Goal: Find specific page/section: Find specific page/section

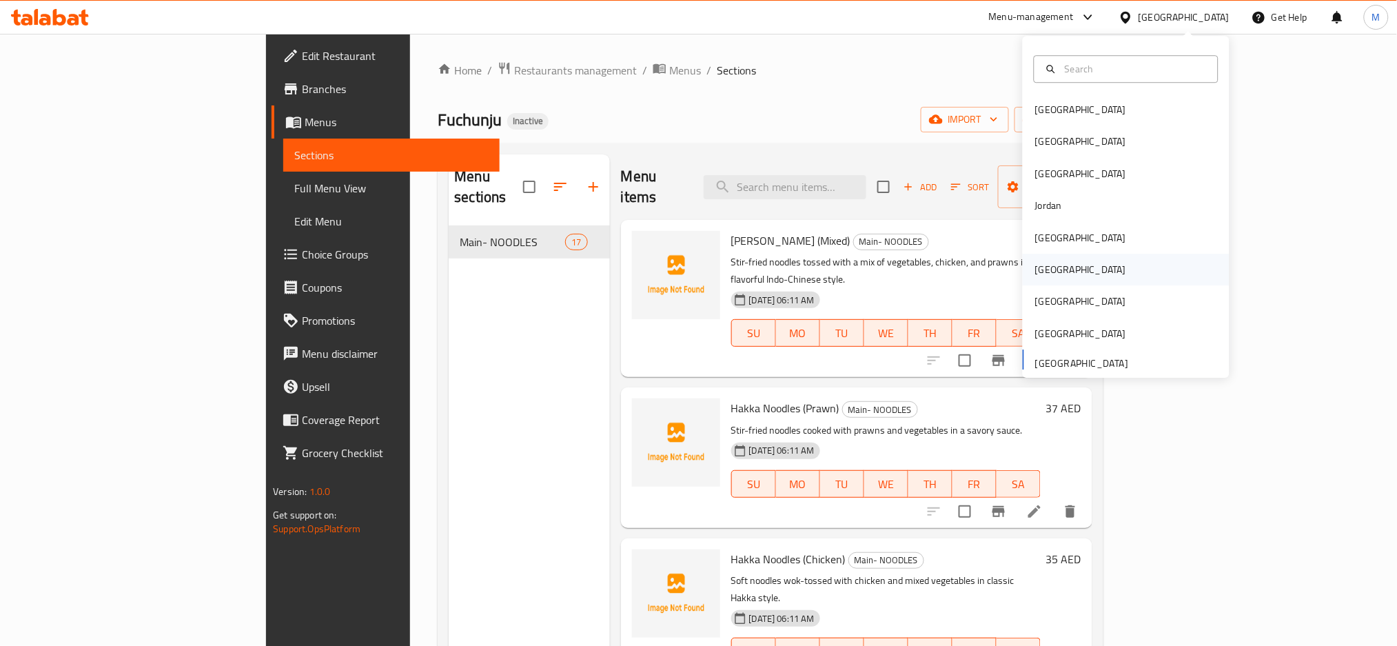
click at [1049, 276] on div "[GEOGRAPHIC_DATA]" at bounding box center [1081, 270] width 113 height 32
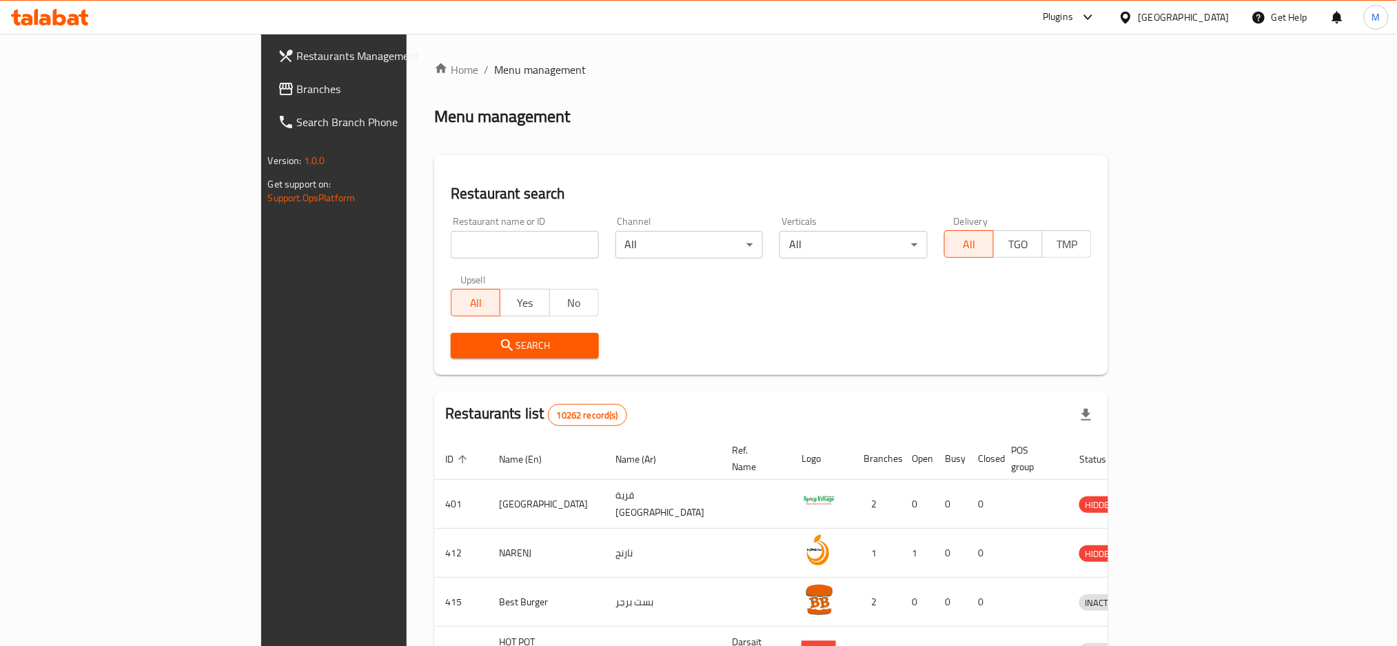
click at [297, 85] on span "Branches" at bounding box center [390, 89] width 187 height 17
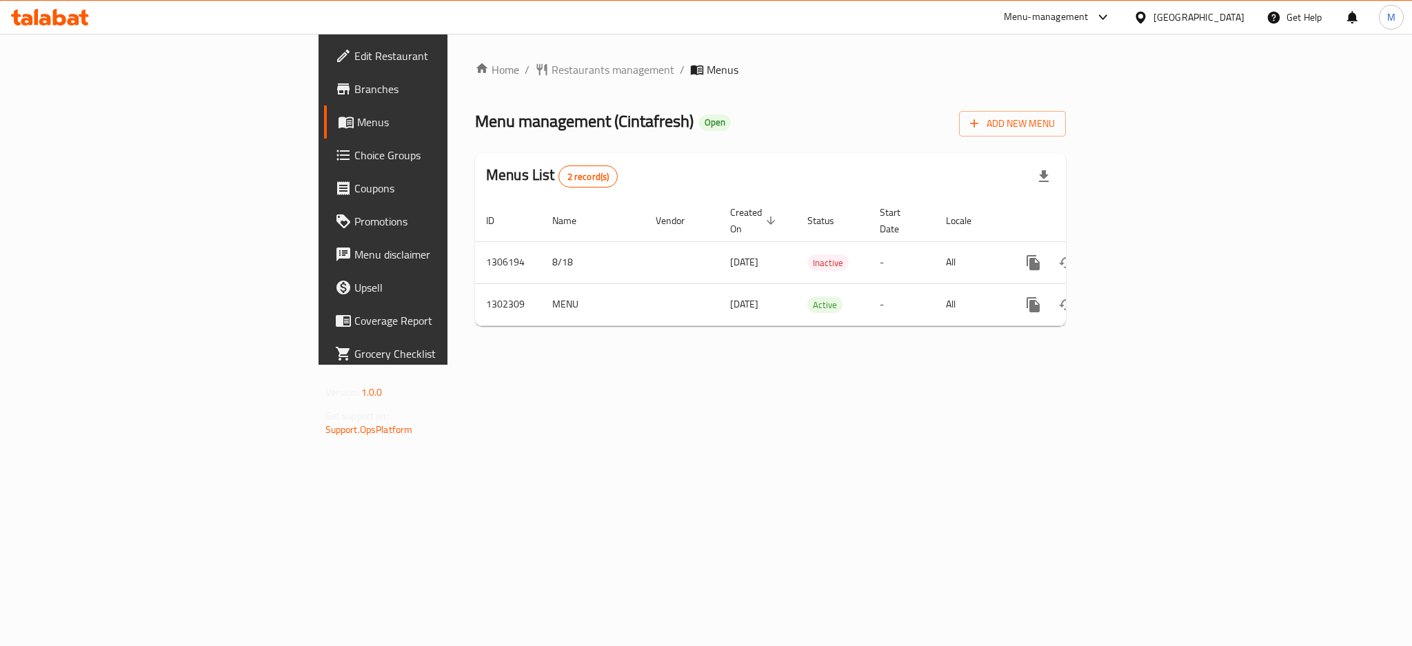
click at [354, 95] on span "Branches" at bounding box center [448, 89] width 189 height 17
